Goal: Task Accomplishment & Management: Use online tool/utility

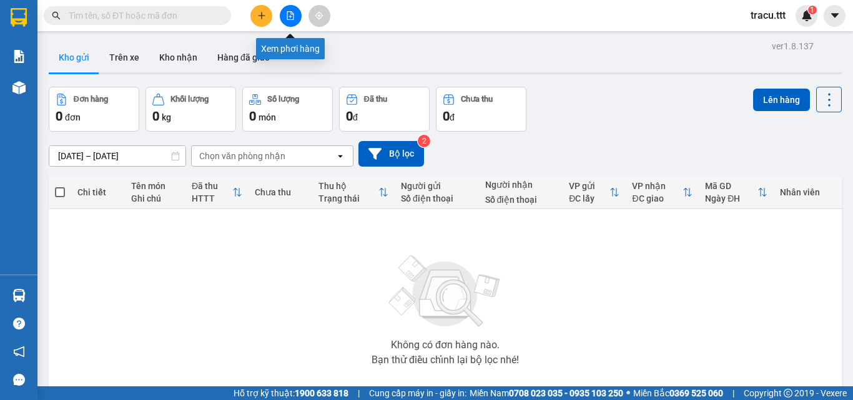
click at [296, 19] on button at bounding box center [291, 16] width 22 height 22
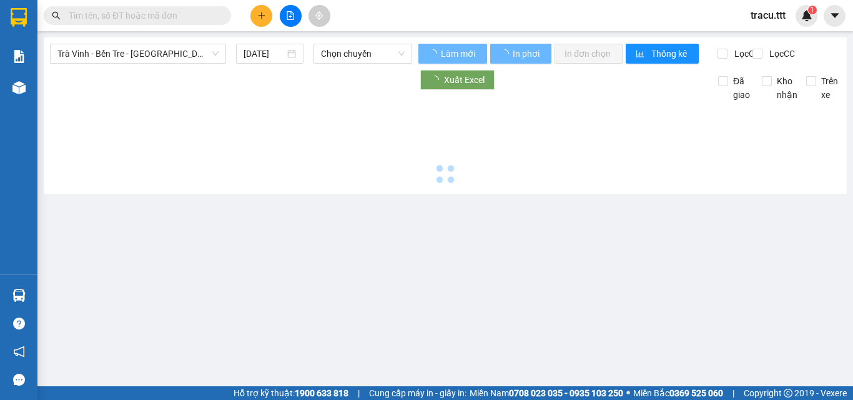
type input "[DATE]"
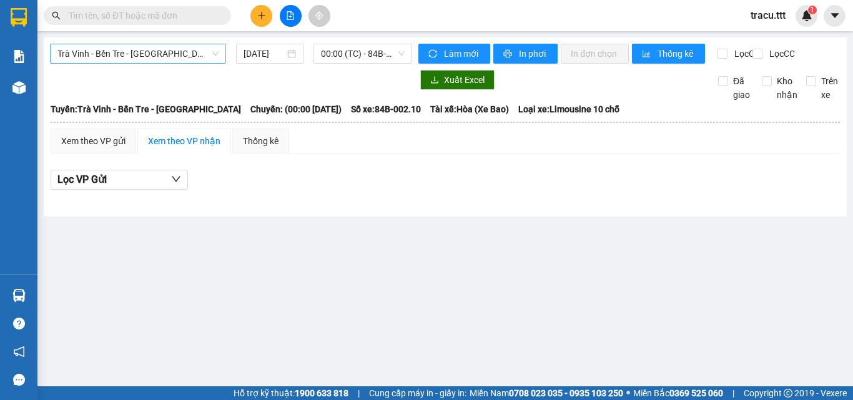
click at [217, 54] on span "Trà Vinh - Bến Tre - [GEOGRAPHIC_DATA]" at bounding box center [137, 53] width 161 height 19
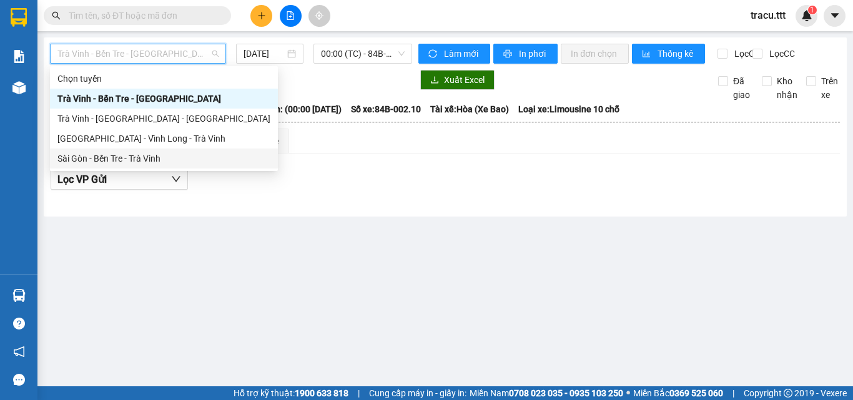
click at [151, 168] on div "Sài Gòn - Bến Tre - Trà Vinh" at bounding box center [164, 159] width 228 height 20
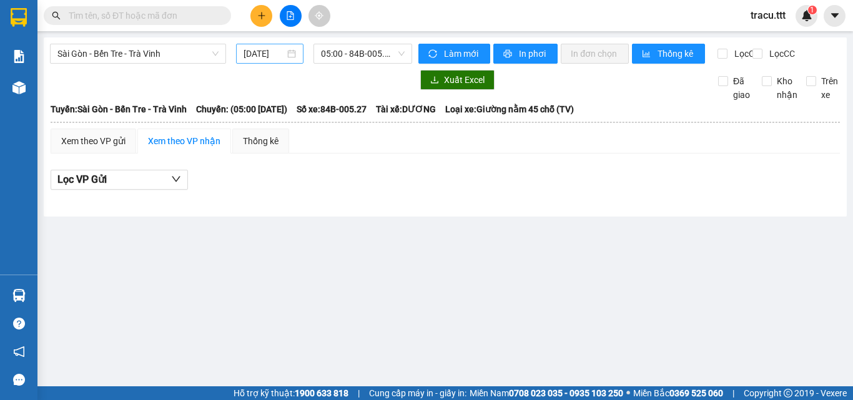
click at [288, 55] on div "[DATE]" at bounding box center [270, 54] width 52 height 14
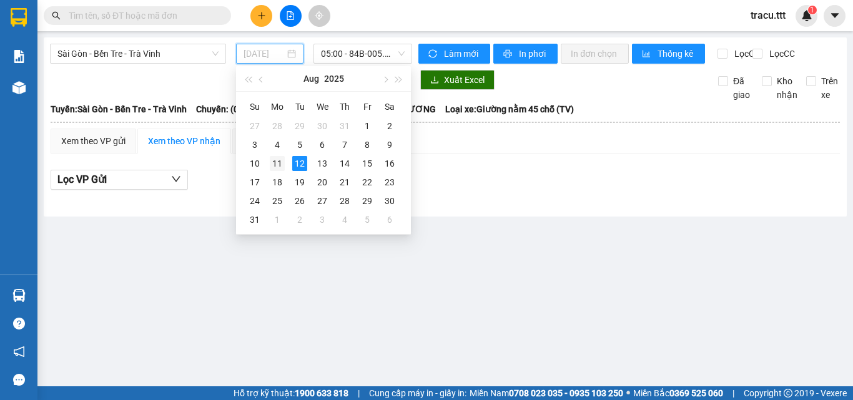
click at [281, 162] on div "11" at bounding box center [277, 163] width 15 height 15
type input "[DATE]"
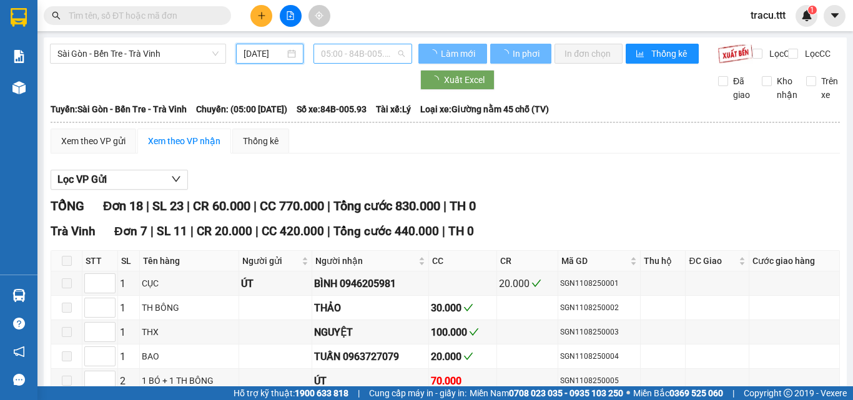
drag, startPoint x: 370, startPoint y: 46, endPoint x: 363, endPoint y: 46, distance: 6.9
click at [369, 44] on span "05:00 - 84B-005.93" at bounding box center [363, 53] width 84 height 19
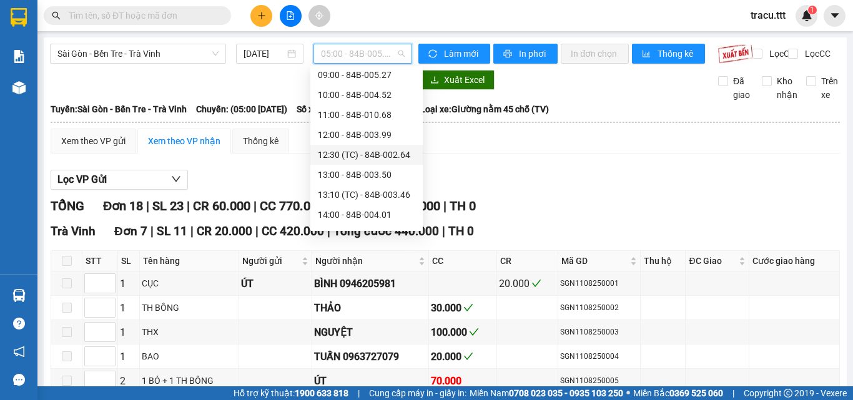
scroll to position [320, 0]
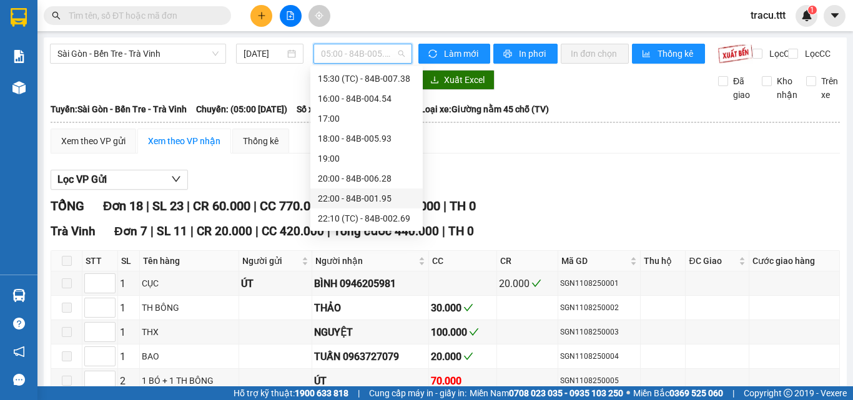
click at [352, 199] on div "22:00 - 84B-001.95" at bounding box center [366, 199] width 97 height 14
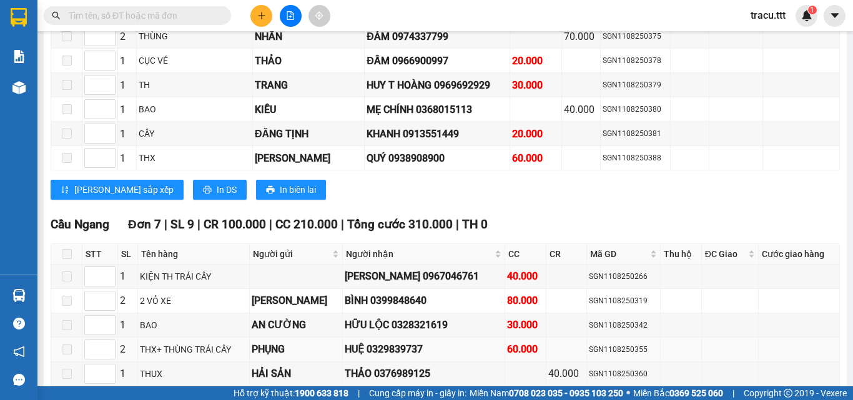
scroll to position [1311, 0]
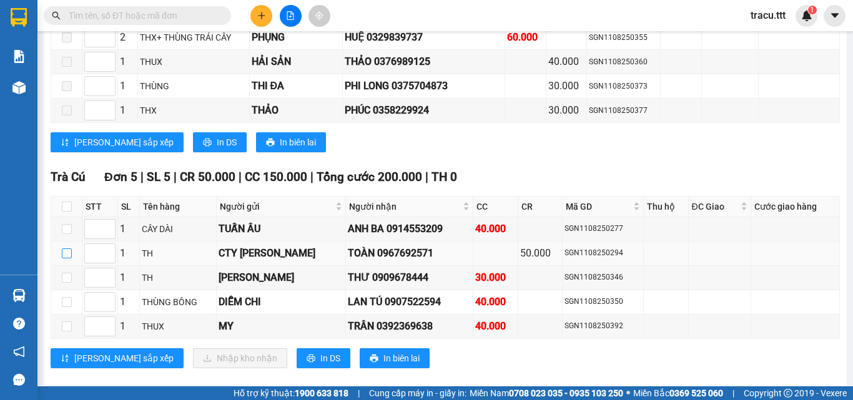
click at [71, 258] on input "checkbox" at bounding box center [67, 254] width 10 height 10
checkbox input "true"
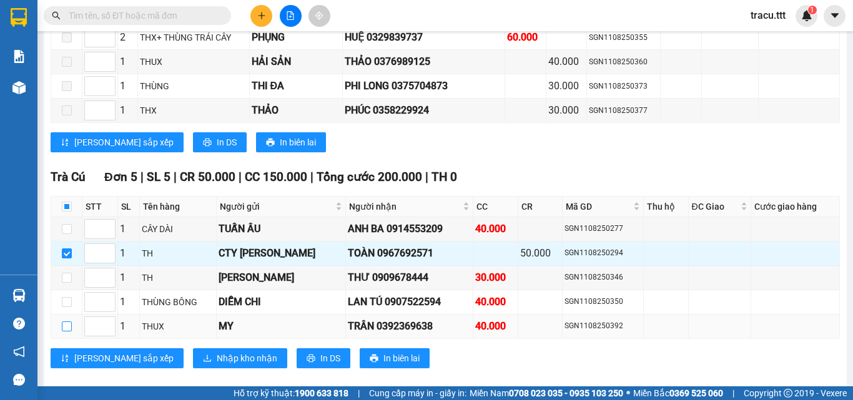
click at [65, 332] on input "checkbox" at bounding box center [67, 327] width 10 height 10
checkbox input "true"
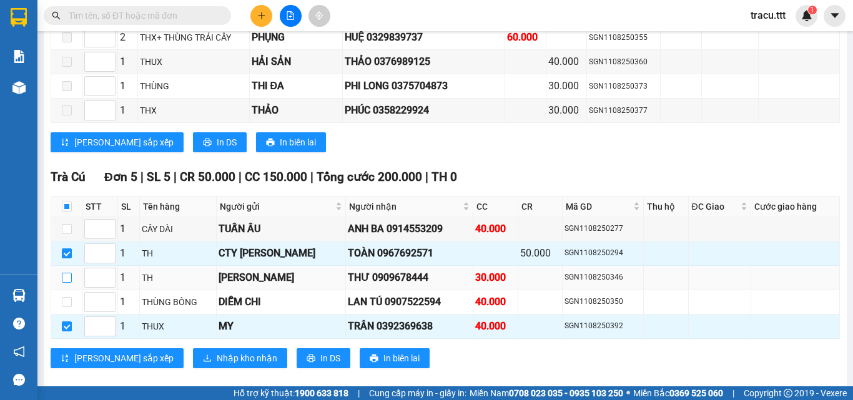
click at [64, 283] on input "checkbox" at bounding box center [67, 278] width 10 height 10
checkbox input "true"
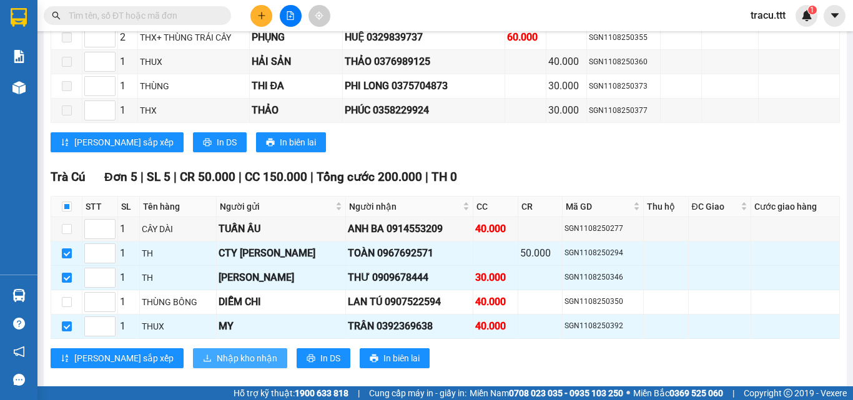
click at [217, 365] on span "Nhập kho nhận" at bounding box center [247, 359] width 61 height 14
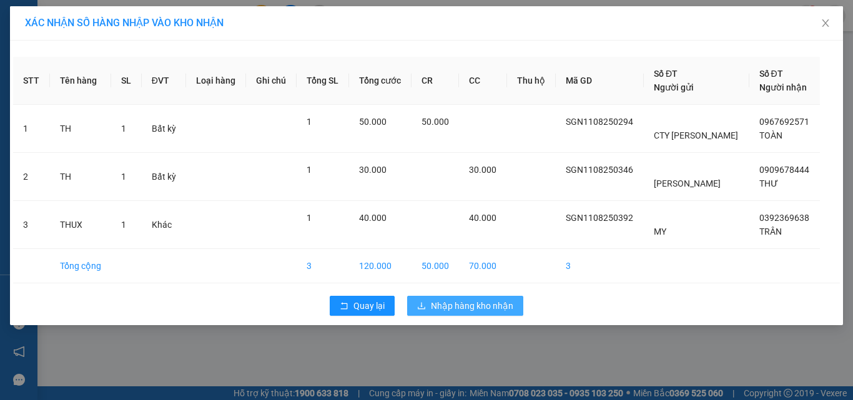
click at [483, 310] on span "Nhập hàng kho nhận" at bounding box center [472, 306] width 82 height 14
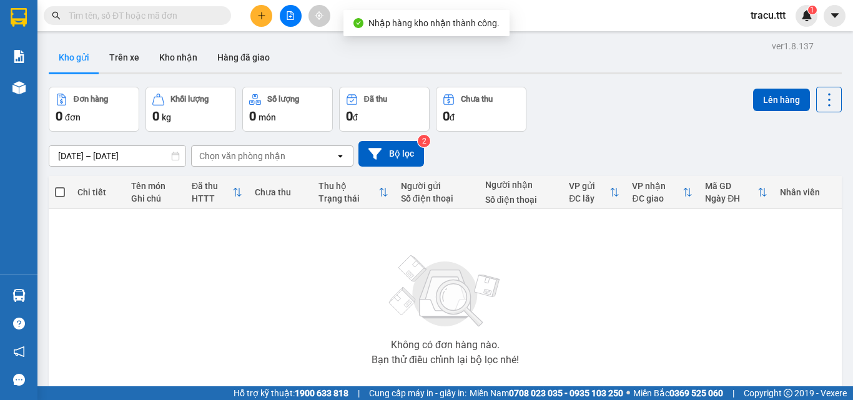
click at [290, 16] on icon "file-add" at bounding box center [290, 15] width 9 height 9
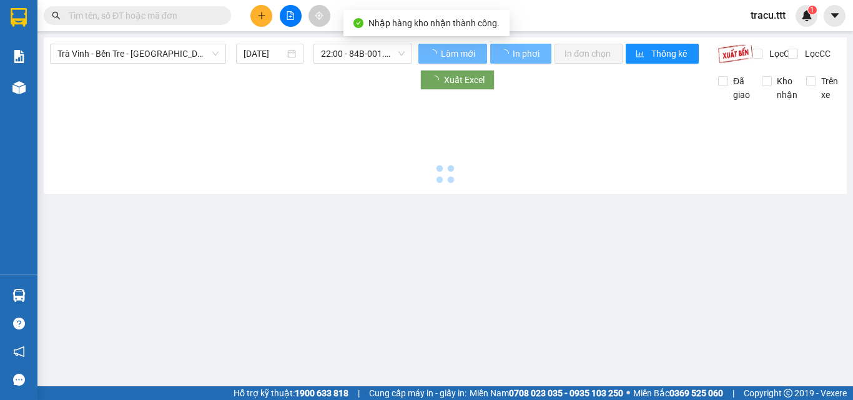
type input "[DATE]"
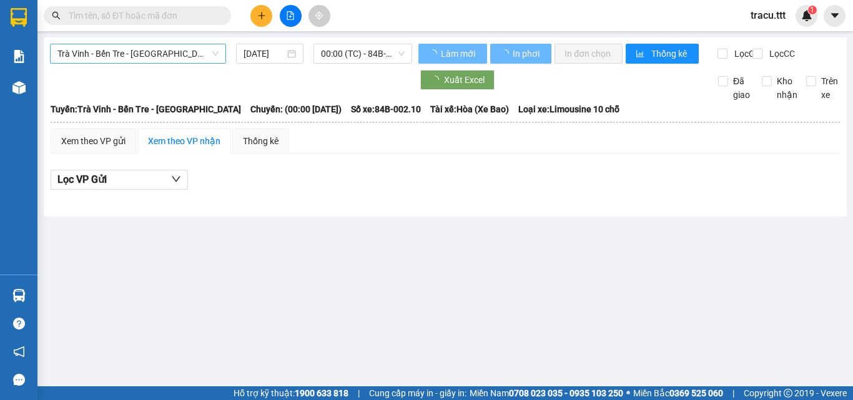
click at [206, 61] on span "Trà Vinh - Bến Tre - [GEOGRAPHIC_DATA]" at bounding box center [137, 53] width 161 height 19
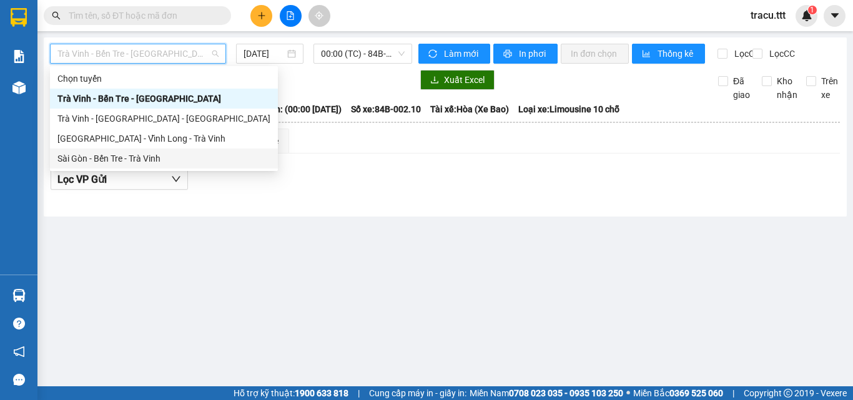
click at [202, 154] on div "Sài Gòn - Bến Tre - Trà Vinh" at bounding box center [163, 159] width 213 height 14
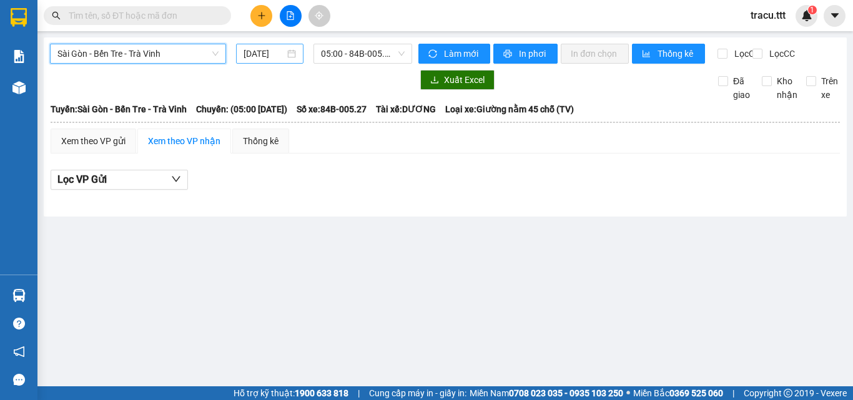
click at [260, 51] on input "[DATE]" at bounding box center [264, 54] width 41 height 14
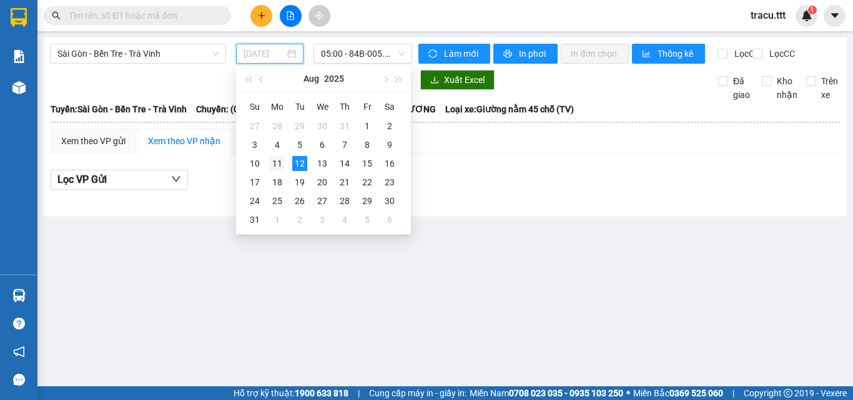
click at [272, 162] on div "11" at bounding box center [277, 163] width 15 height 15
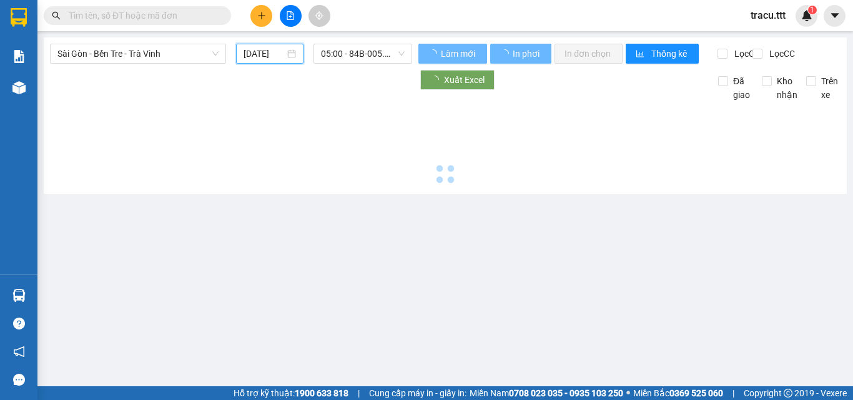
type input "[DATE]"
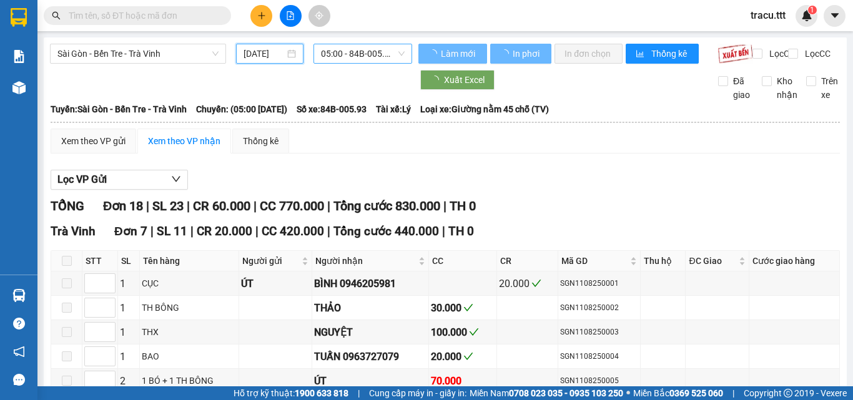
click at [347, 52] on span "05:00 - 84B-005.93" at bounding box center [363, 53] width 84 height 19
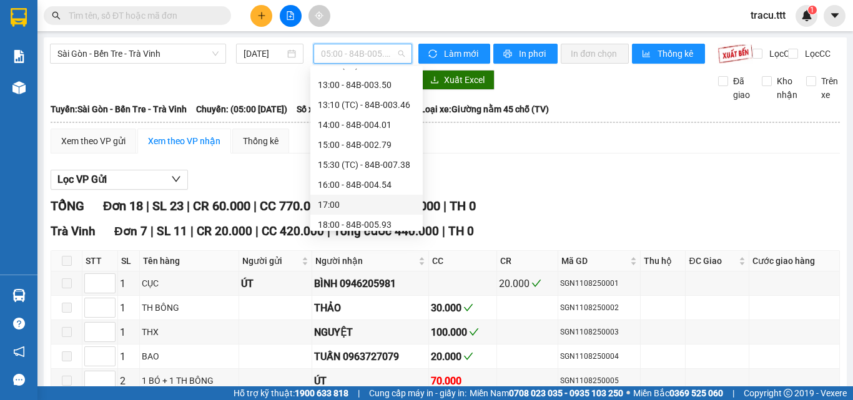
scroll to position [320, 0]
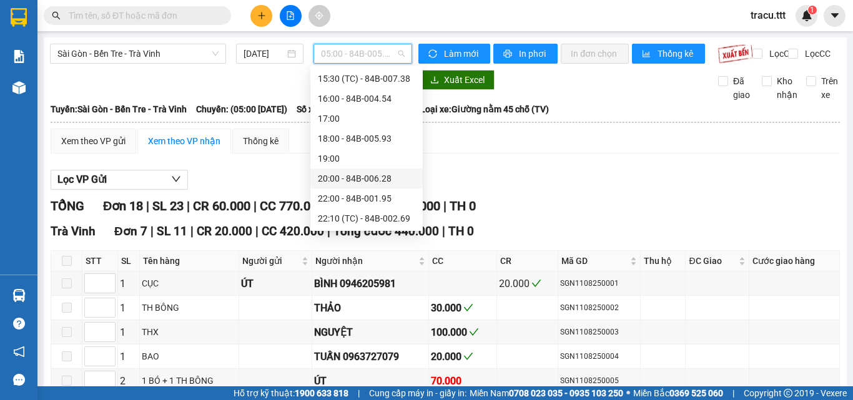
click at [376, 176] on div "20:00 - 84B-006.28" at bounding box center [366, 179] width 97 height 14
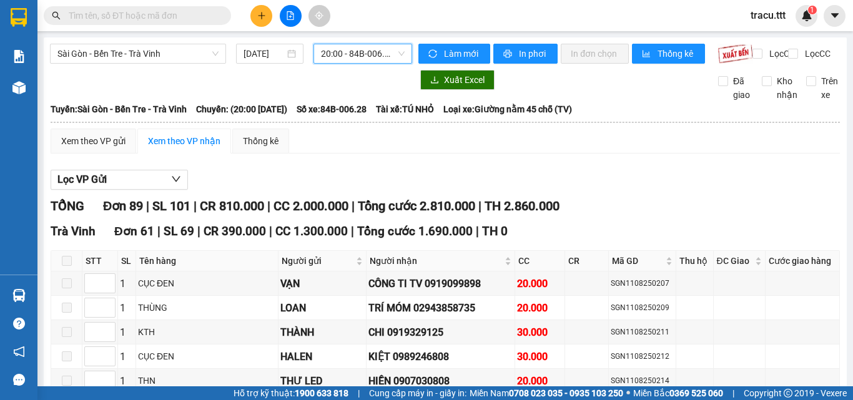
click at [365, 55] on span "20:00 - 84B-006.28" at bounding box center [363, 53] width 84 height 19
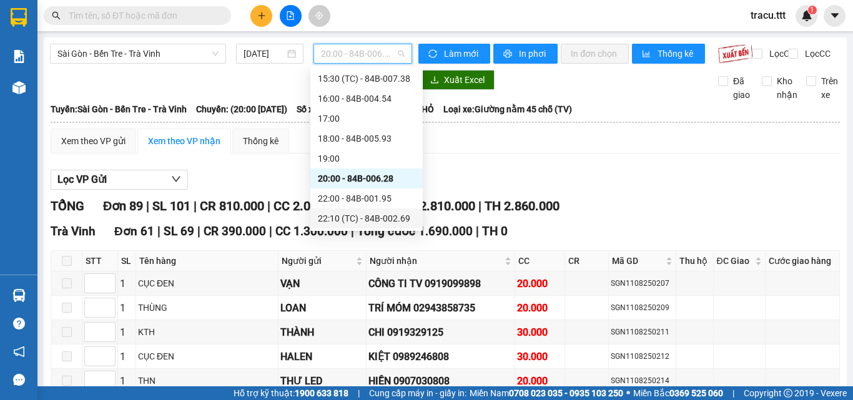
click at [353, 213] on div "22:10 (TC) - 84B-002.69" at bounding box center [366, 219] width 97 height 14
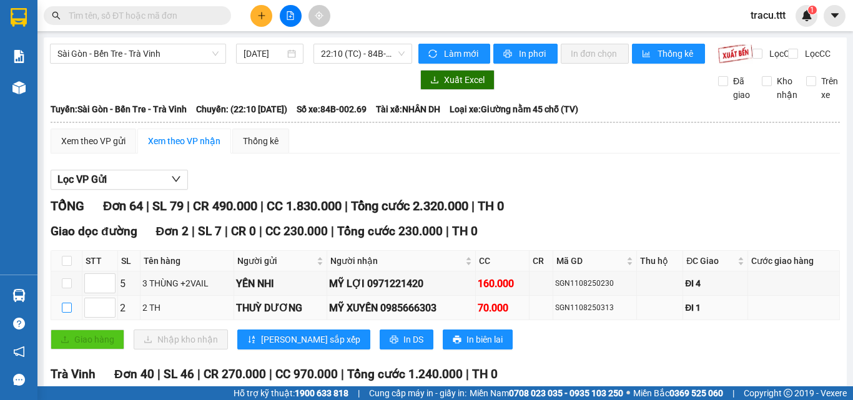
click at [71, 313] on input "checkbox" at bounding box center [67, 308] width 10 height 10
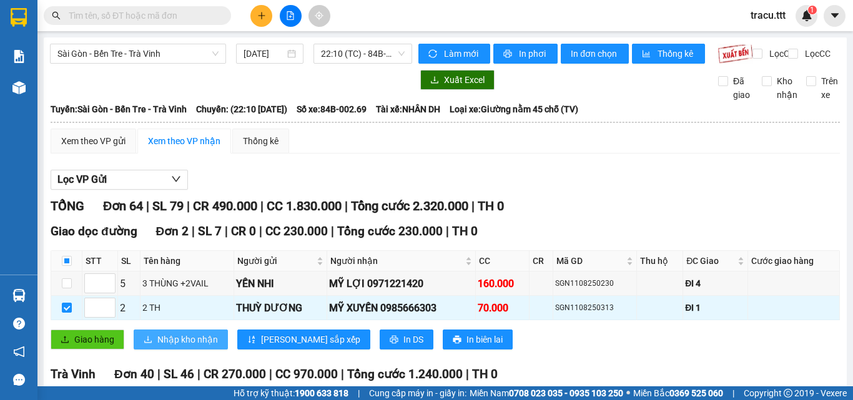
click at [156, 350] on button "Nhập kho nhận" at bounding box center [181, 340] width 94 height 20
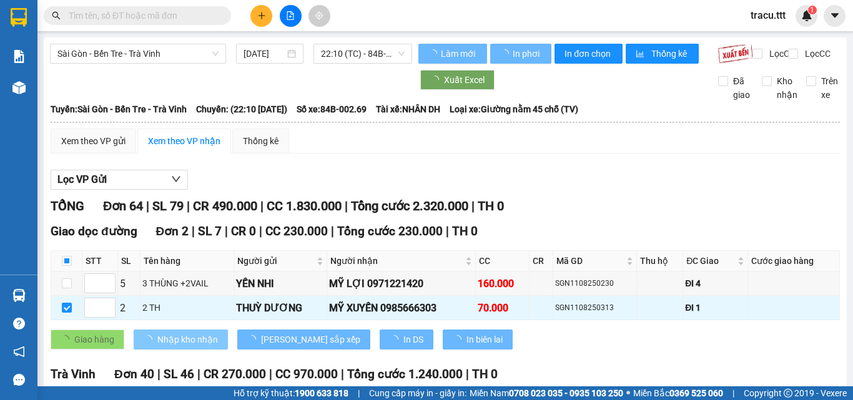
checkbox input "false"
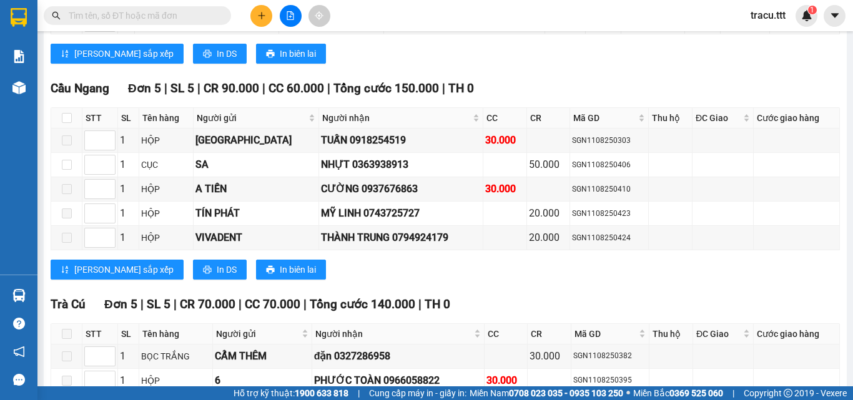
scroll to position [1334, 0]
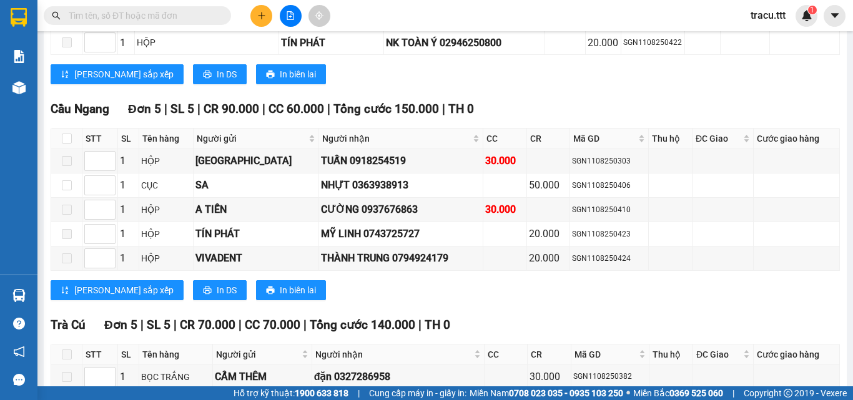
drag, startPoint x: 491, startPoint y: 84, endPoint x: 804, endPoint y: 304, distance: 382.7
click at [804, 300] on div "[PERSON_NAME] sắp xếp In DS In biên lai" at bounding box center [445, 290] width 789 height 20
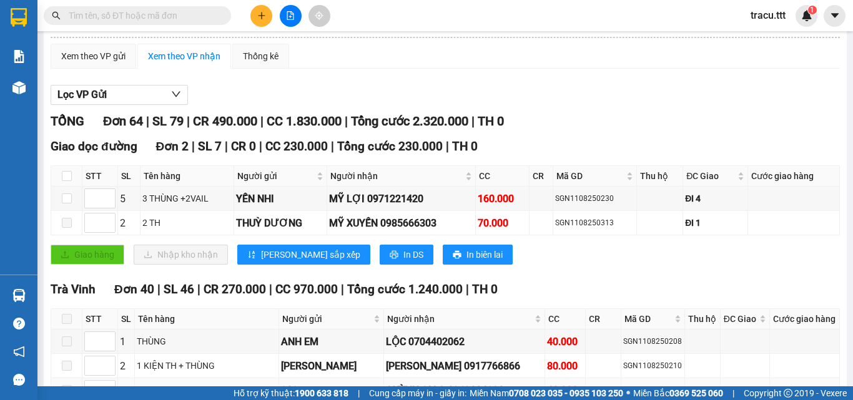
scroll to position [0, 0]
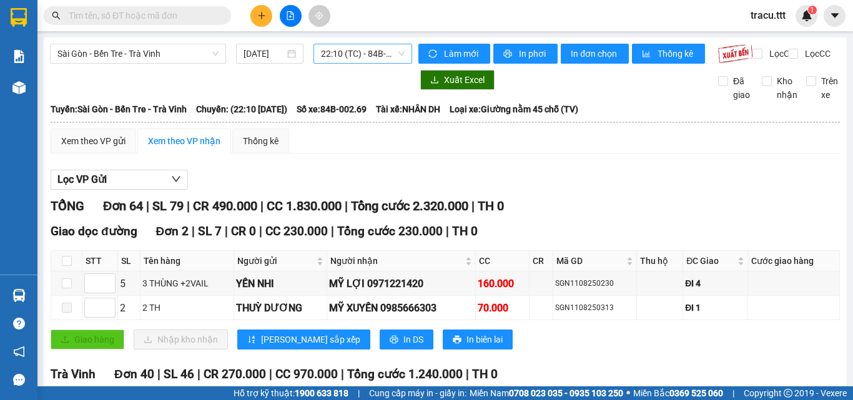
click at [393, 52] on span "22:10 (TC) - 84B-002.69" at bounding box center [363, 53] width 84 height 19
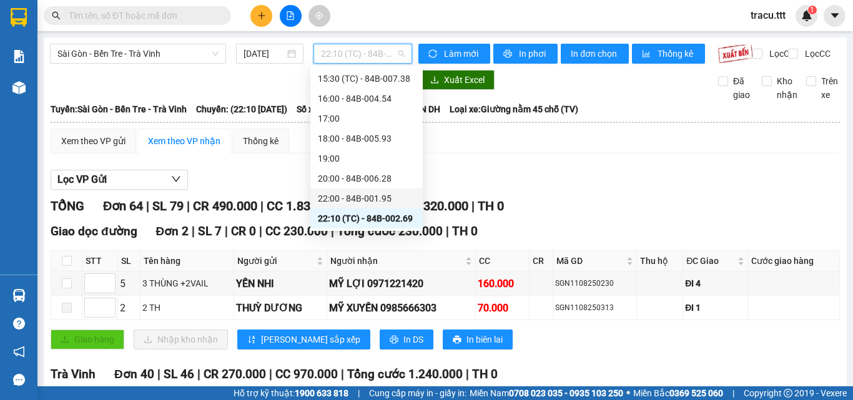
click at [384, 190] on div "22:00 - 84B-001.95" at bounding box center [366, 199] width 112 height 20
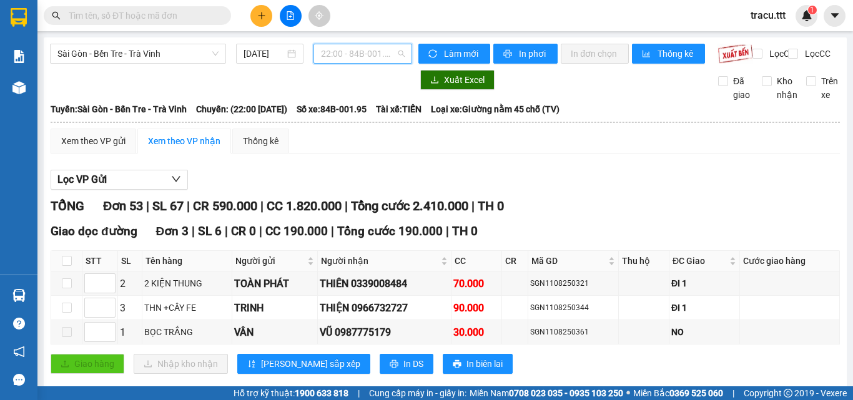
click at [374, 52] on span "22:00 - 84B-001.95" at bounding box center [363, 53] width 84 height 19
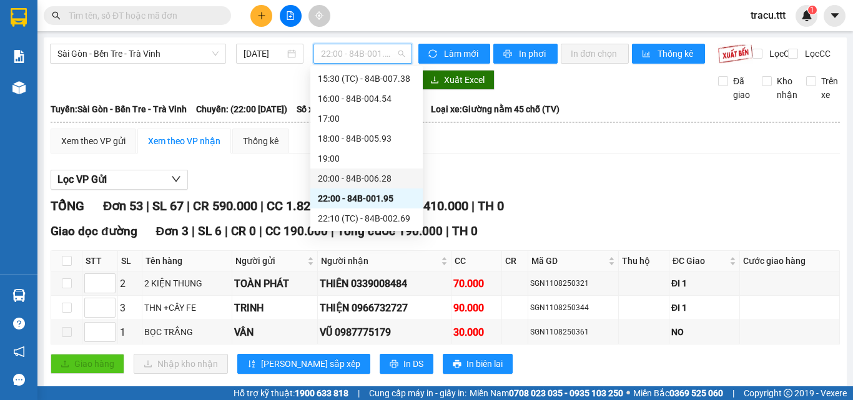
click at [383, 178] on div "20:00 - 84B-006.28" at bounding box center [366, 179] width 97 height 14
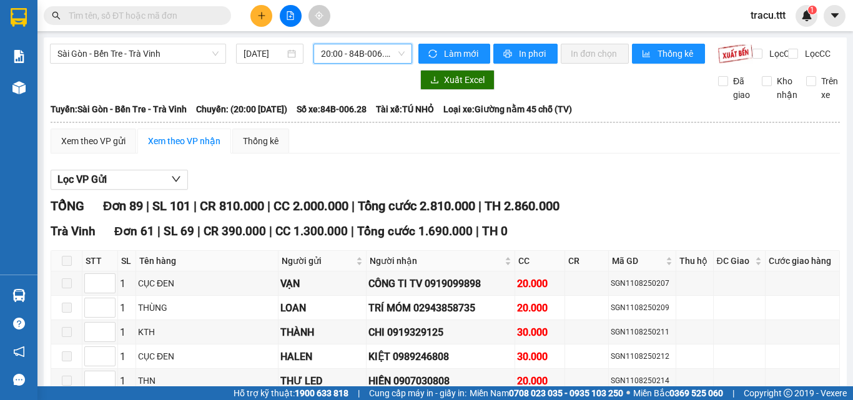
click at [392, 52] on span "20:00 - 84B-006.28" at bounding box center [363, 53] width 84 height 19
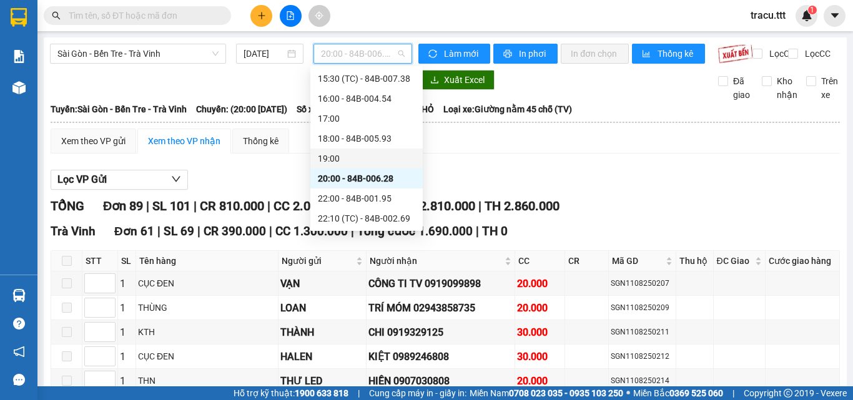
click at [382, 167] on div "19:00" at bounding box center [366, 159] width 112 height 20
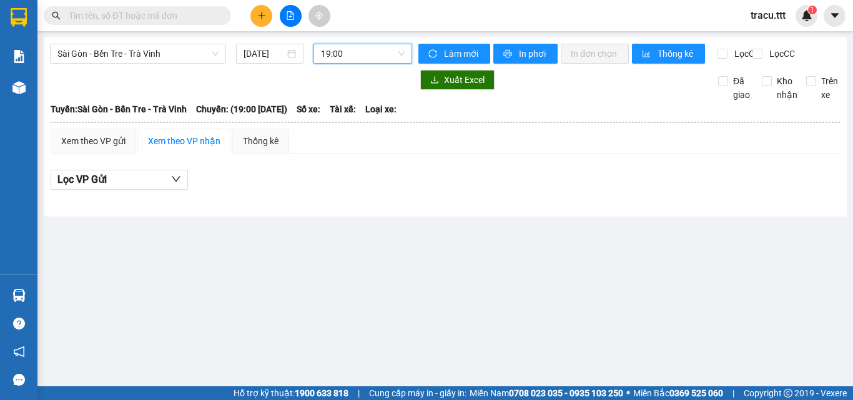
click at [372, 47] on span "19:00" at bounding box center [363, 53] width 84 height 19
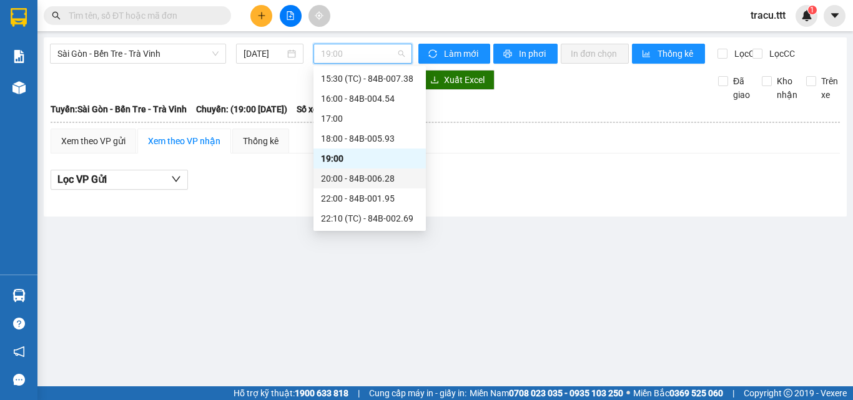
click at [369, 177] on div "20:00 - 84B-006.28" at bounding box center [369, 179] width 97 height 14
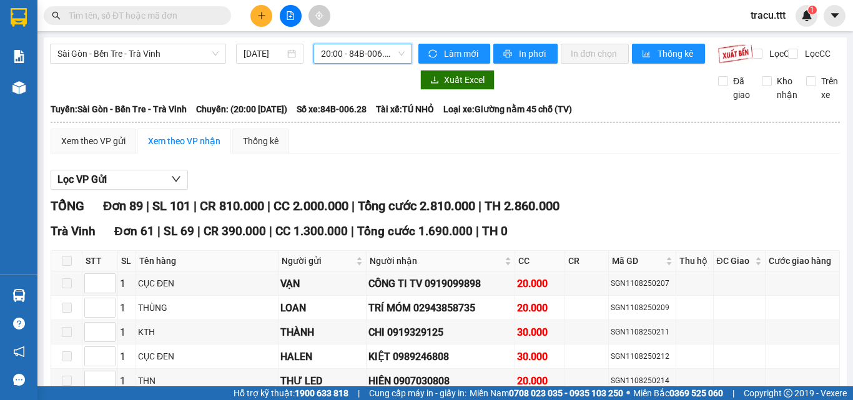
click at [378, 62] on span "20:00 - 84B-006.28" at bounding box center [363, 53] width 84 height 19
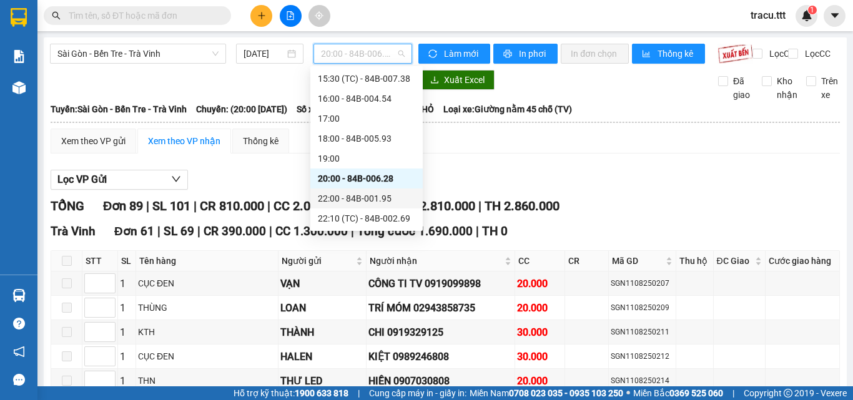
click at [374, 198] on div "22:00 - 84B-001.95" at bounding box center [366, 199] width 97 height 14
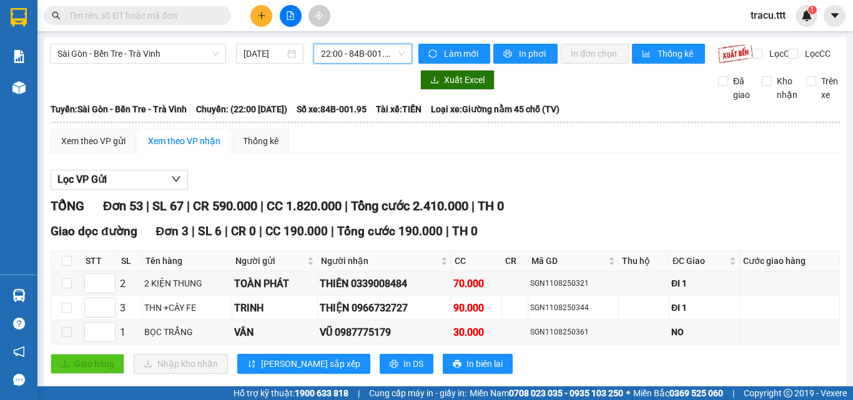
click at [364, 57] on span "22:00 - 84B-001.95" at bounding box center [363, 53] width 84 height 19
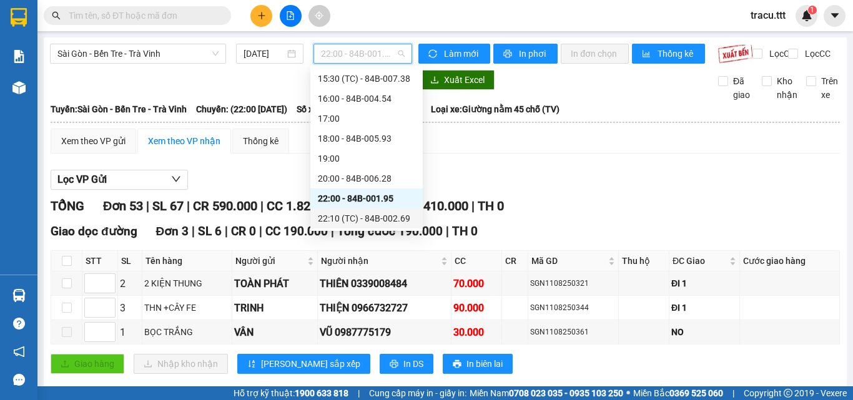
click at [365, 225] on div "22:10 (TC) - 84B-002.69" at bounding box center [366, 219] width 112 height 20
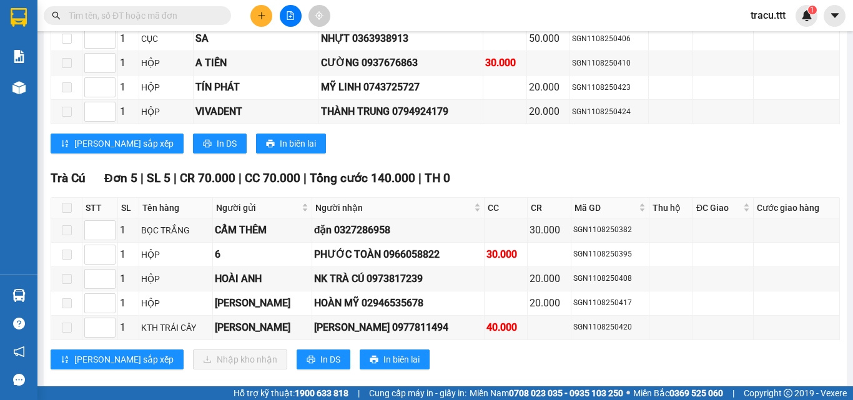
scroll to position [1499, 0]
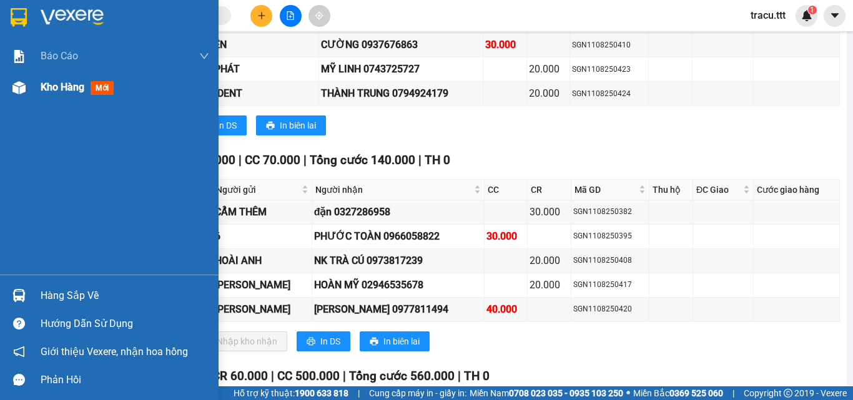
click at [93, 90] on span "mới" at bounding box center [102, 88] width 23 height 14
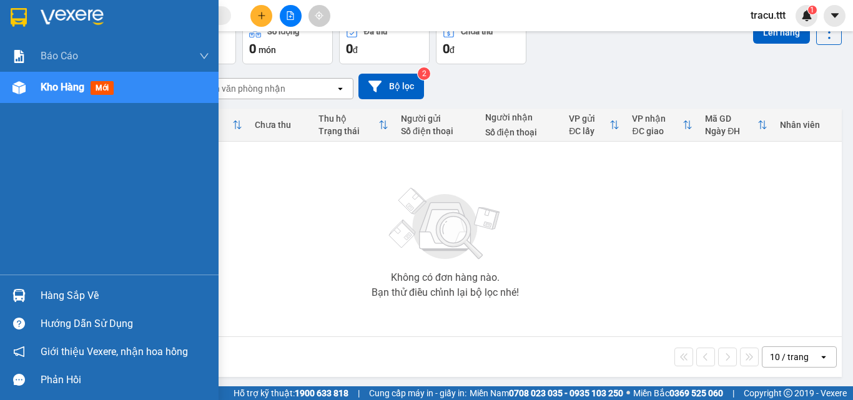
scroll to position [69, 0]
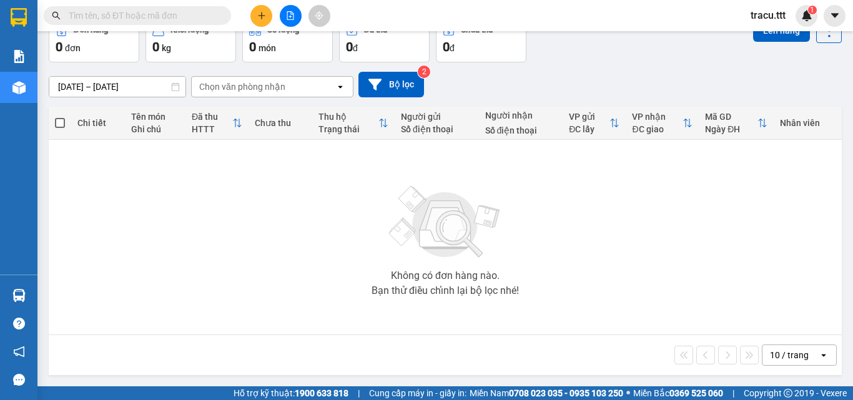
click at [205, 16] on input "text" at bounding box center [142, 16] width 147 height 14
type input "303"
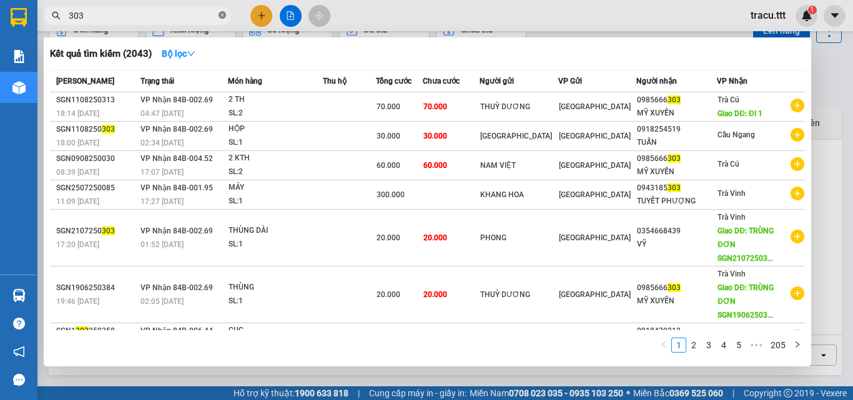
click at [225, 19] on icon "close-circle" at bounding box center [222, 14] width 7 height 7
type input "924"
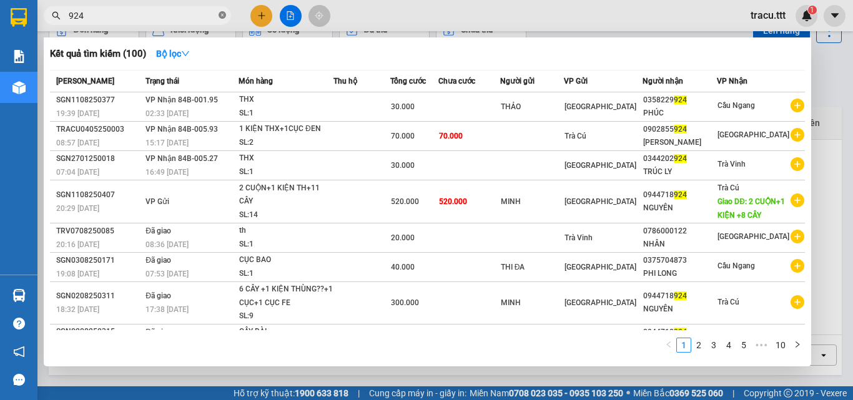
click at [225, 16] on icon "close-circle" at bounding box center [222, 14] width 7 height 7
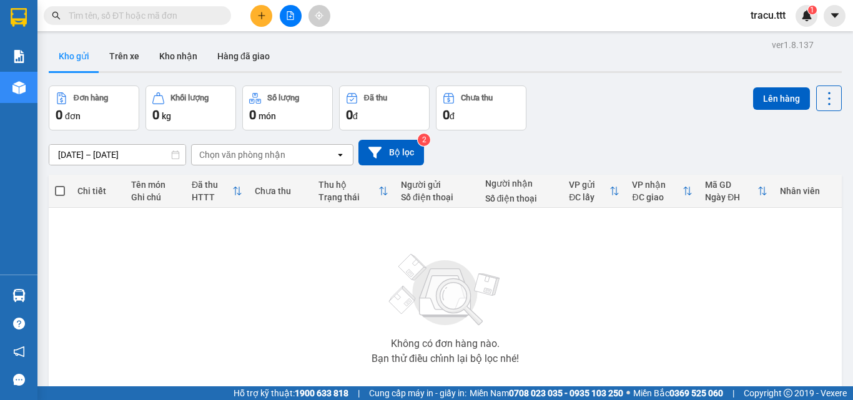
scroll to position [0, 0]
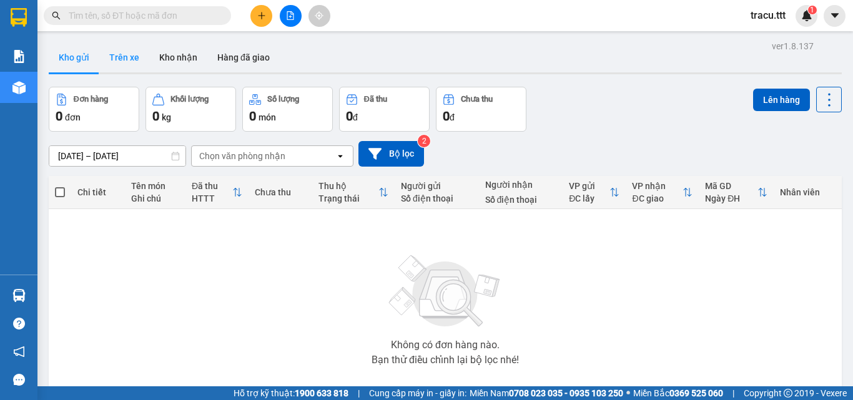
click at [134, 60] on button "Trên xe" at bounding box center [124, 57] width 50 height 30
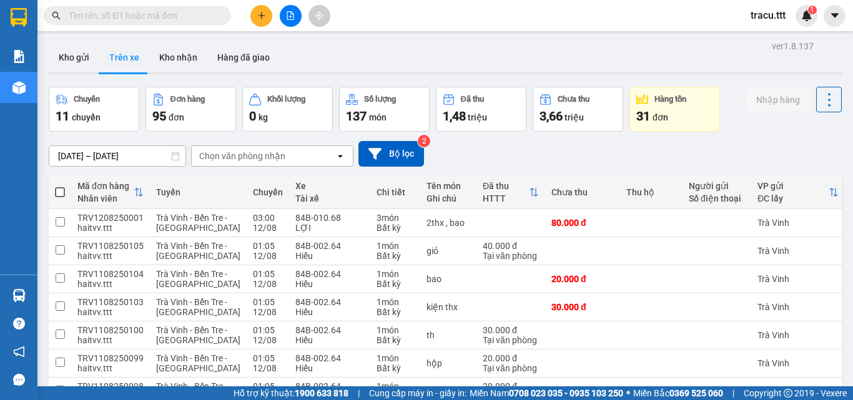
click at [253, 158] on div "Chọn văn phòng nhận" at bounding box center [242, 156] width 86 height 12
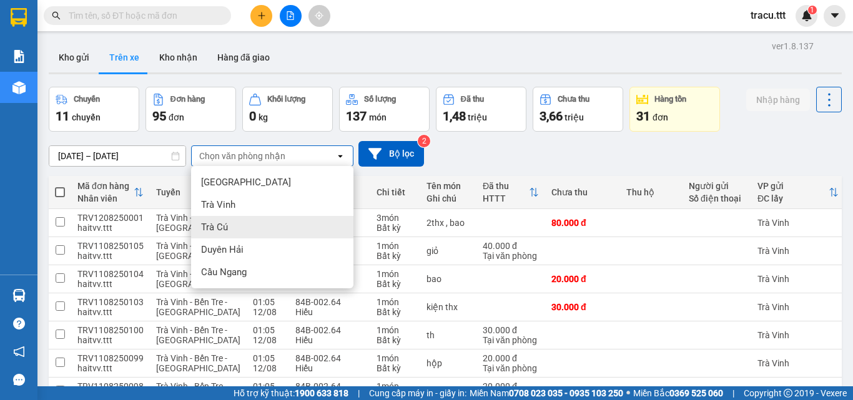
click at [246, 237] on div "Trà Cú" at bounding box center [272, 227] width 162 height 22
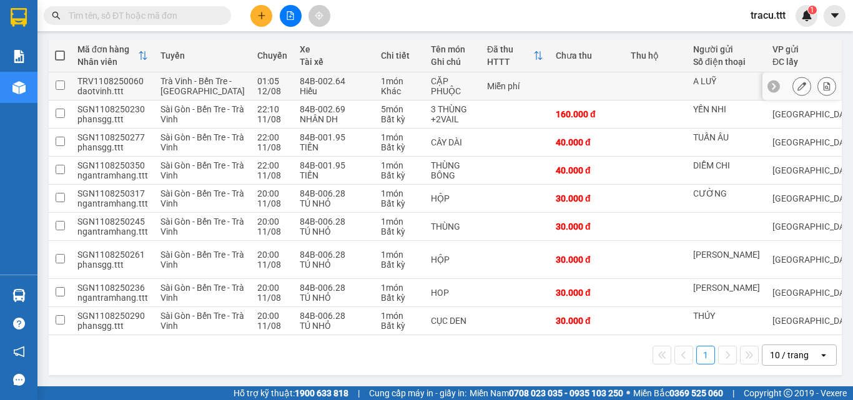
scroll to position [222, 0]
